Goal: Use online tool/utility: Utilize a website feature to perform a specific function

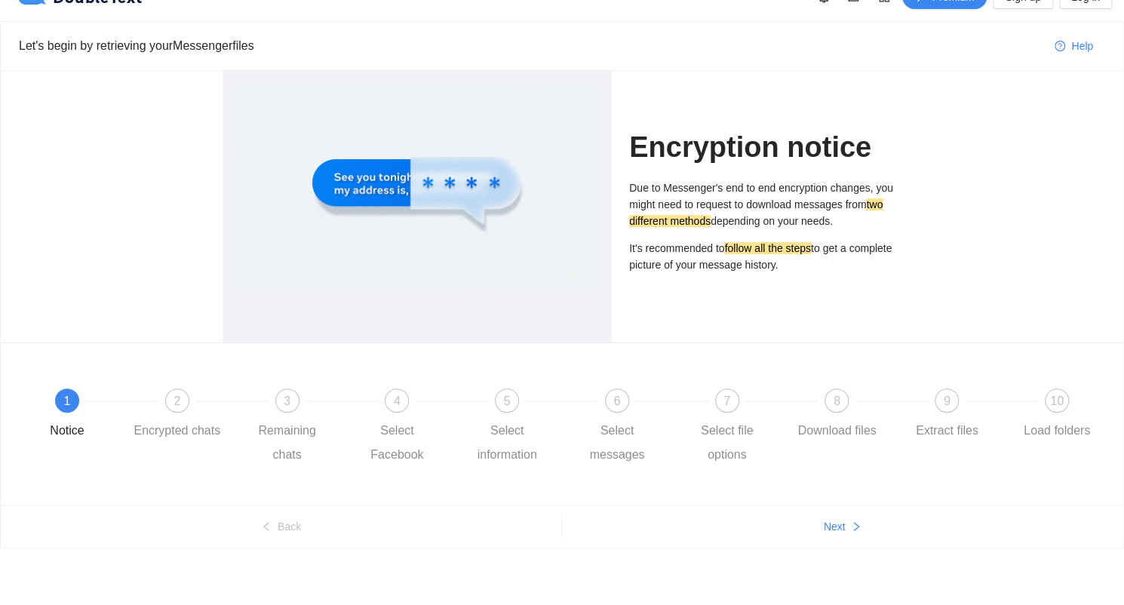
scroll to position [27, 0]
click at [173, 410] on div "2" at bounding box center [177, 400] width 24 height 24
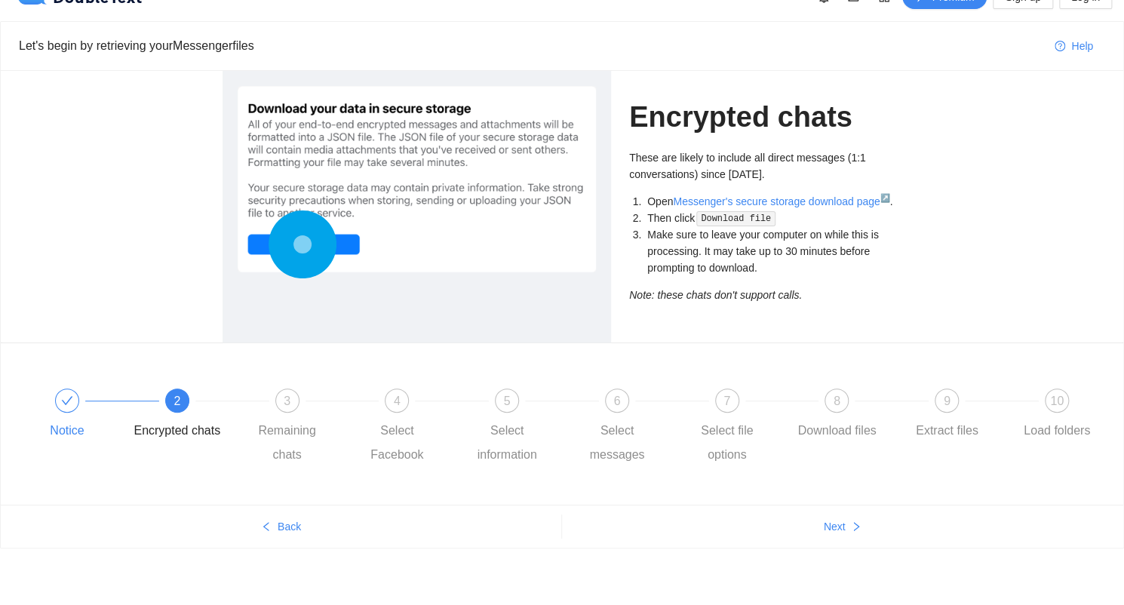
click at [72, 407] on div at bounding box center [67, 400] width 24 height 24
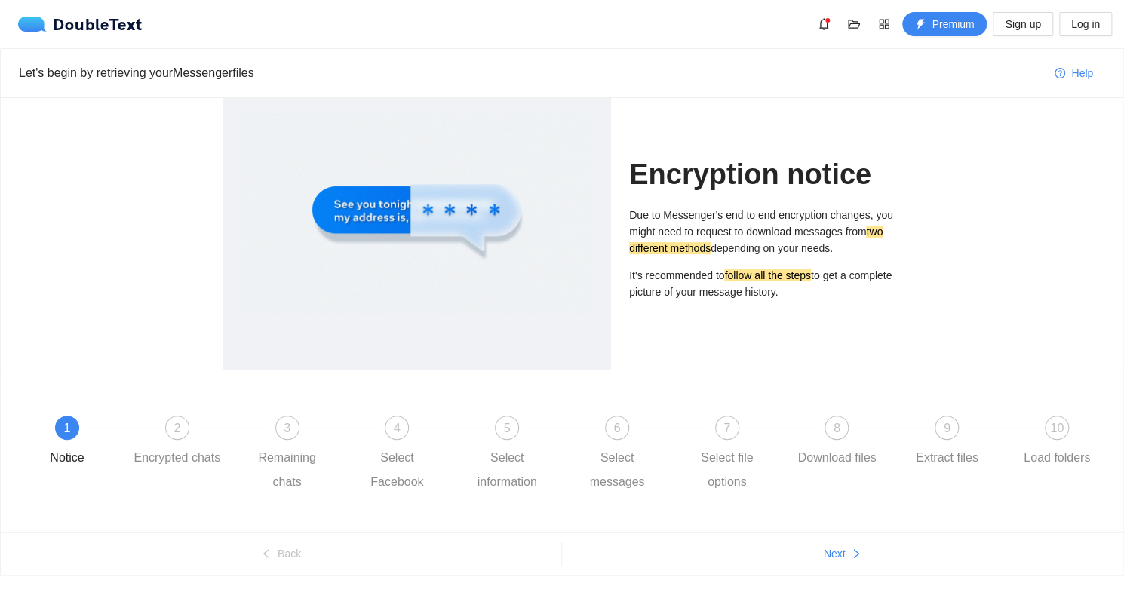
scroll to position [0, 0]
click at [178, 422] on span "2" at bounding box center [176, 428] width 7 height 13
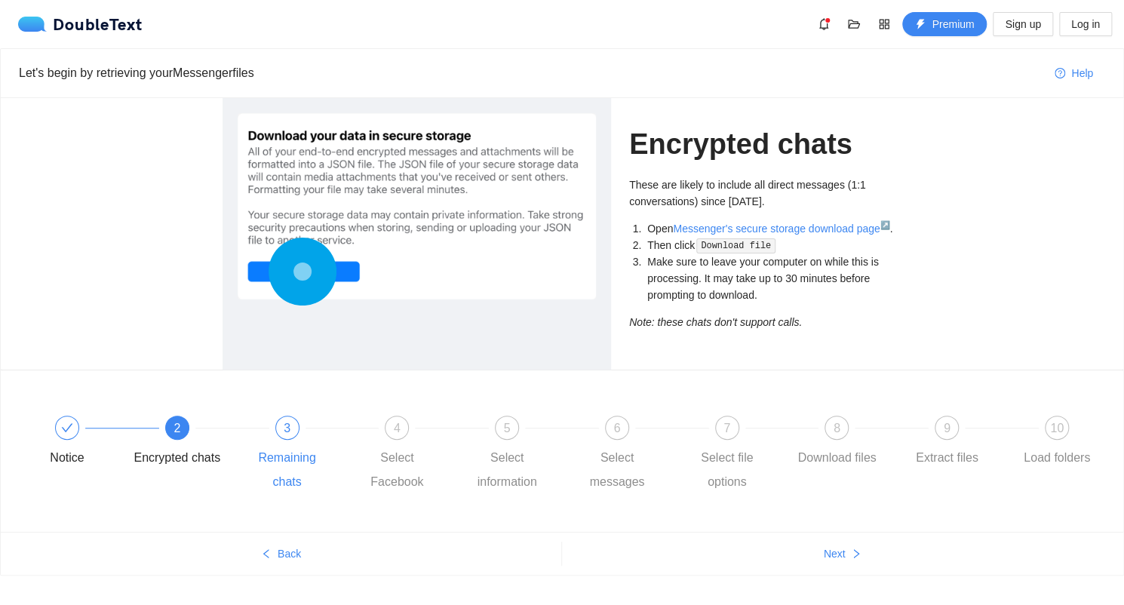
click at [293, 439] on div "3 Remaining chats" at bounding box center [299, 455] width 110 height 78
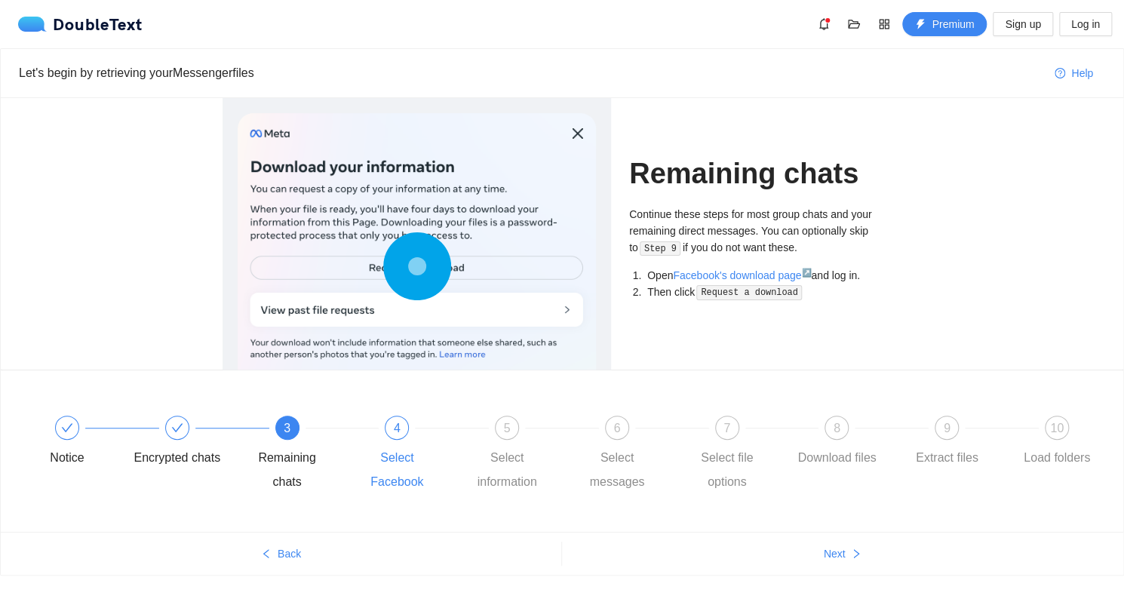
click at [393, 436] on div "4 Select Facebook" at bounding box center [408, 455] width 110 height 78
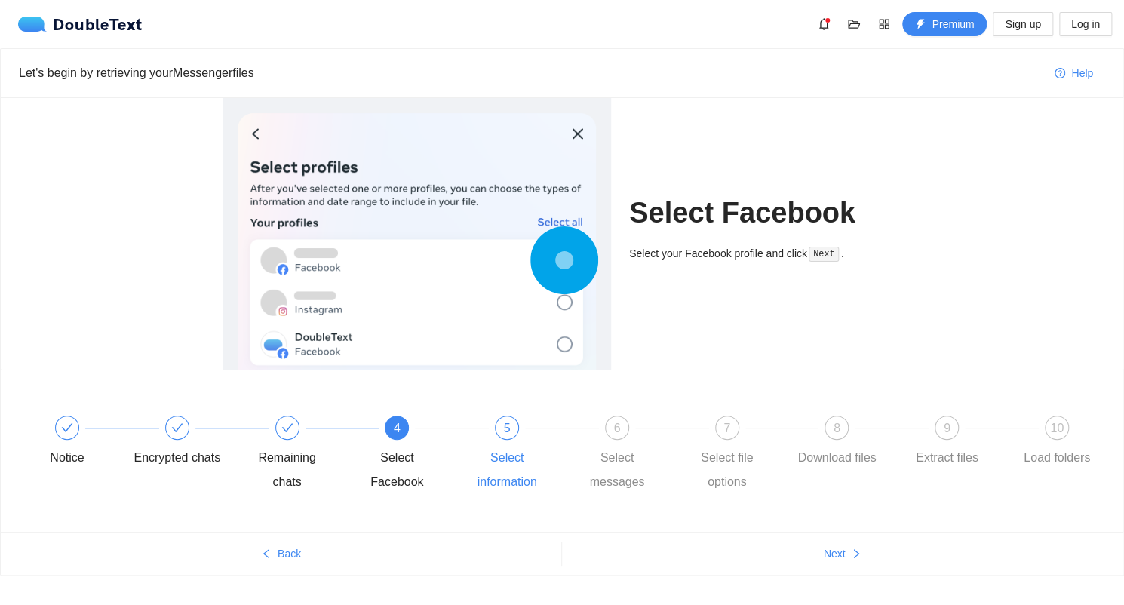
click at [502, 428] on div "5" at bounding box center [507, 428] width 24 height 24
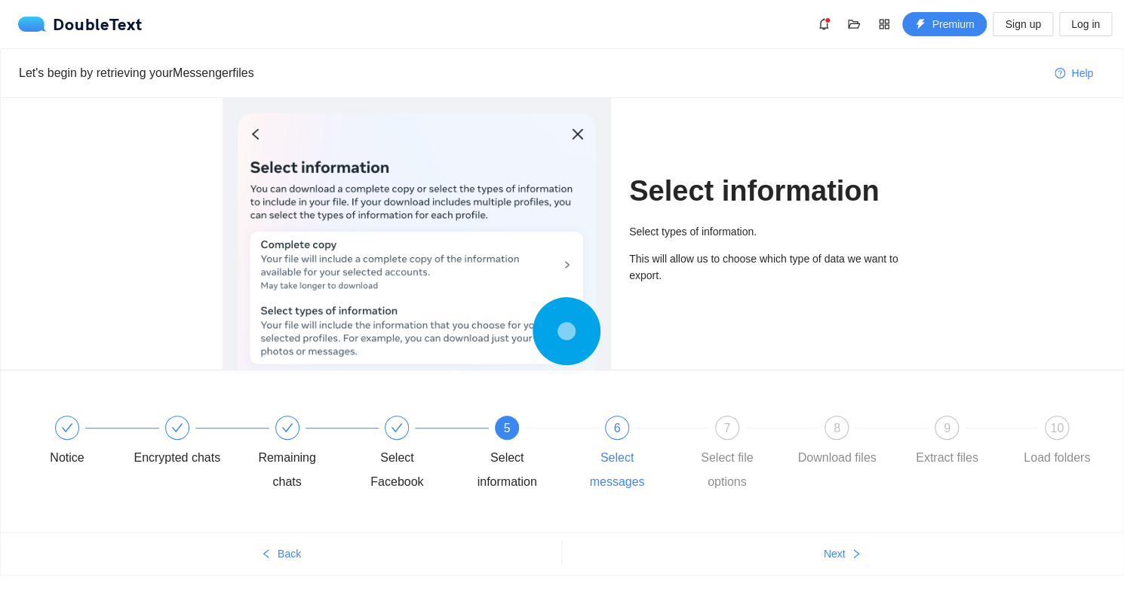
click at [608, 438] on div "6 Select messages" at bounding box center [628, 455] width 110 height 78
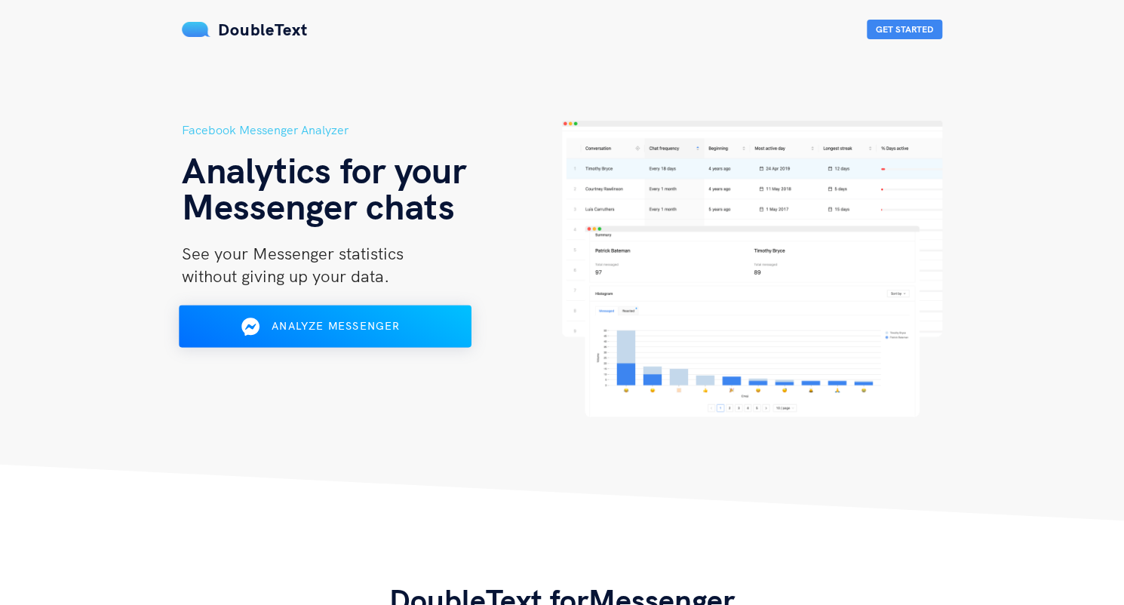
click at [356, 336] on div "Analyze Messenger" at bounding box center [325, 327] width 238 height 24
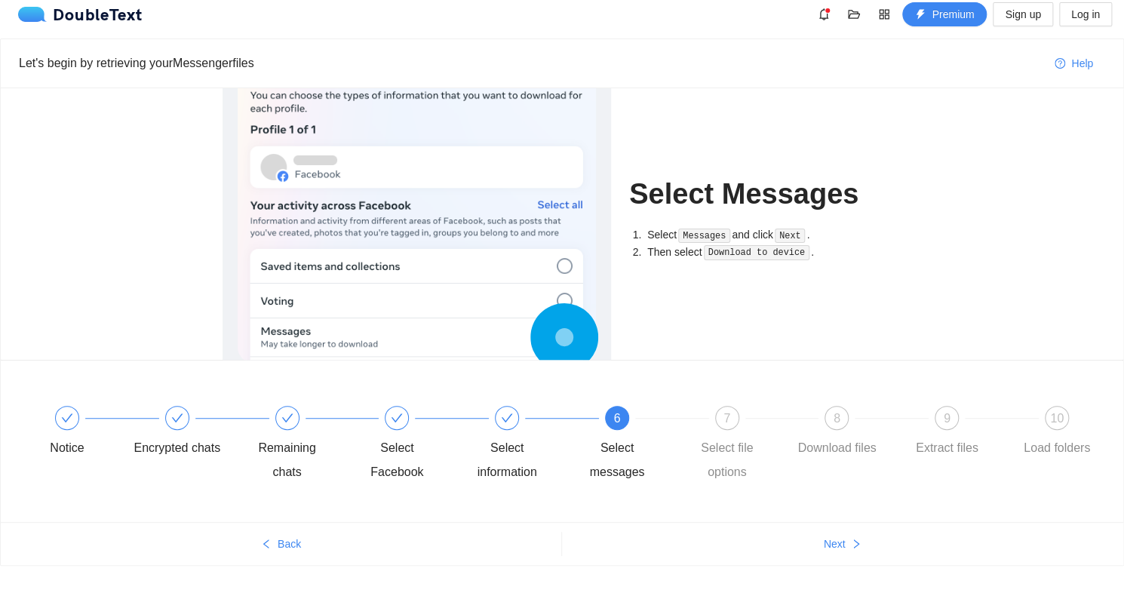
scroll to position [27, 0]
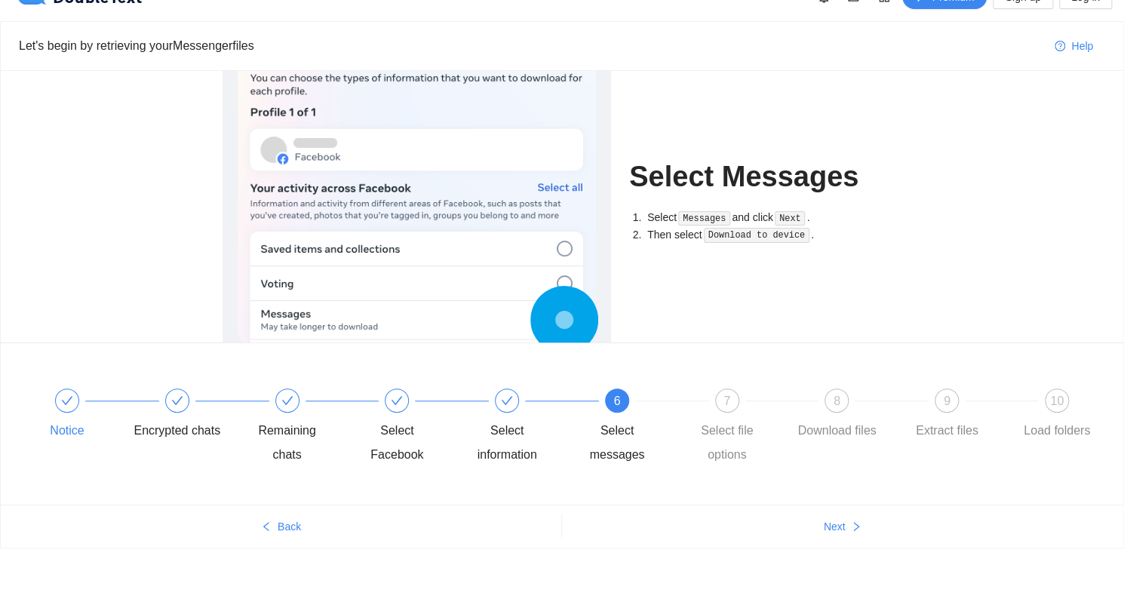
click at [88, 413] on div "Notice" at bounding box center [78, 415] width 110 height 54
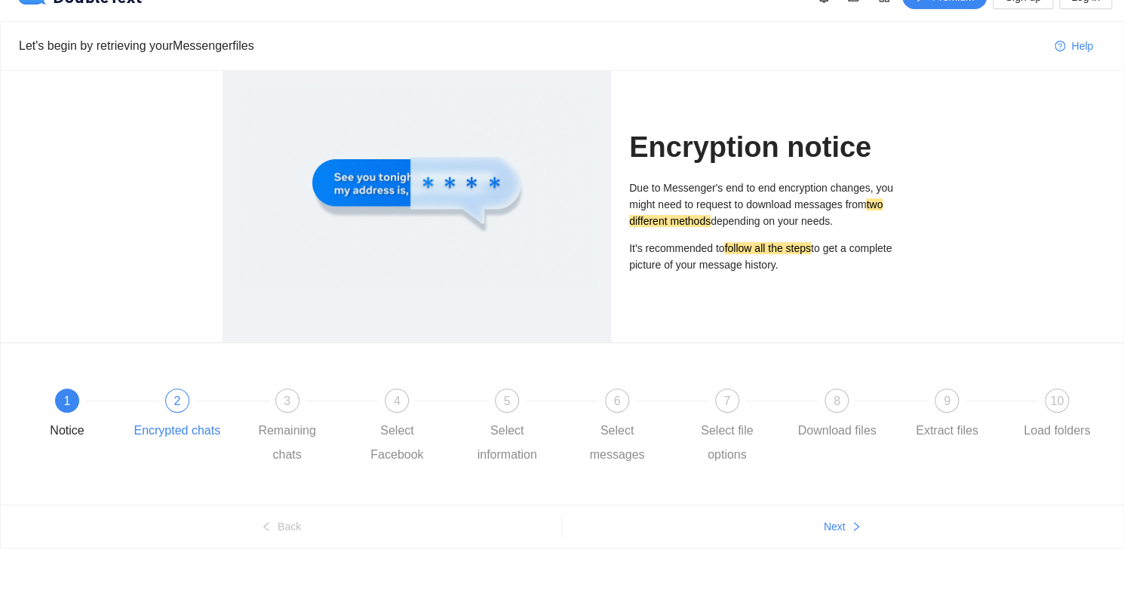
click at [177, 416] on div "2 Encrypted chats" at bounding box center [189, 415] width 110 height 54
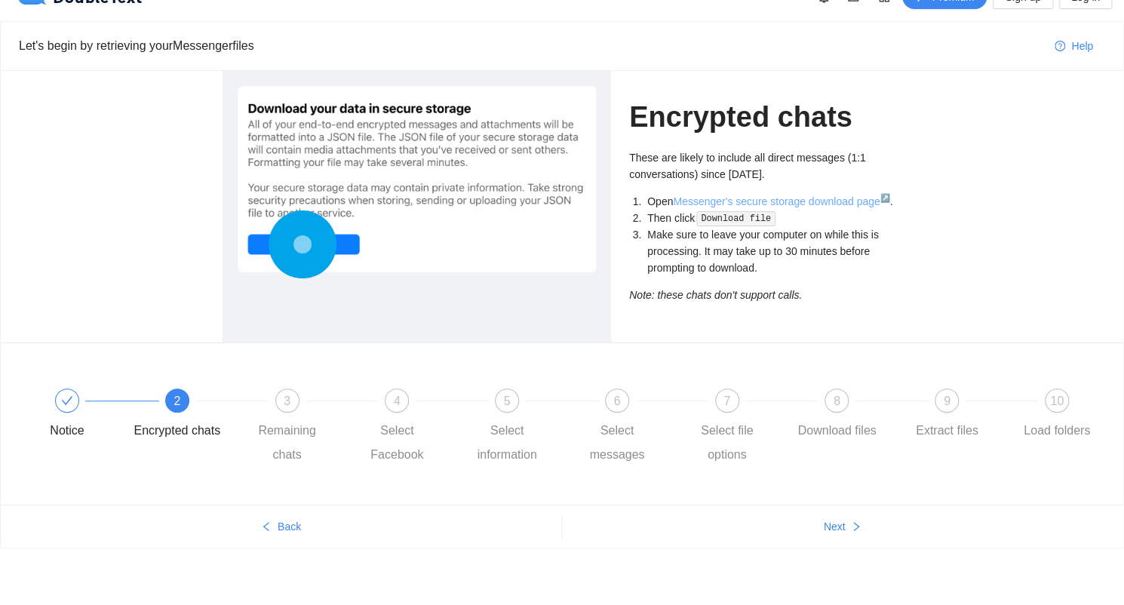
click at [741, 205] on link "Messenger's secure storage download page ↗" at bounding box center [781, 201] width 216 height 12
click at [505, 318] on div at bounding box center [417, 247] width 388 height 352
